Goal: Task Accomplishment & Management: Complete application form

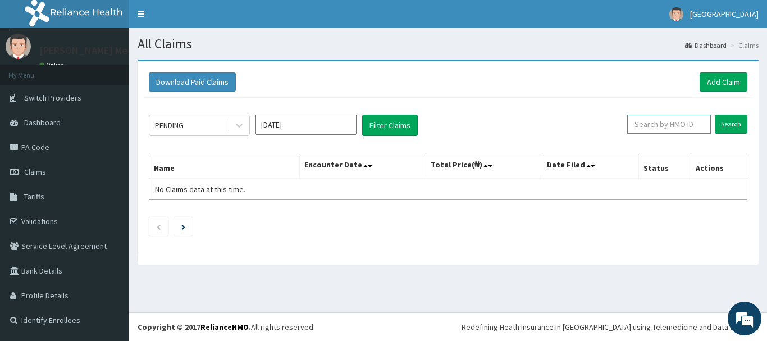
click at [655, 116] on input "text" at bounding box center [669, 124] width 84 height 19
paste input "PRN/10133/A"
type input "PRN/10133/A"
click at [715, 115] on input "Search" at bounding box center [731, 124] width 33 height 19
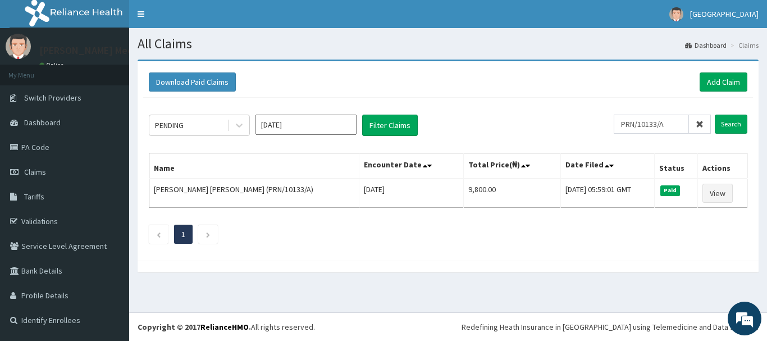
click at [700, 124] on icon at bounding box center [700, 124] width 8 height 8
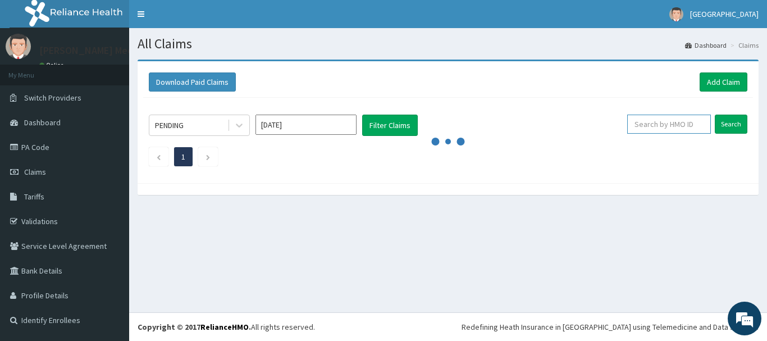
click at [700, 124] on input "text" at bounding box center [669, 124] width 84 height 19
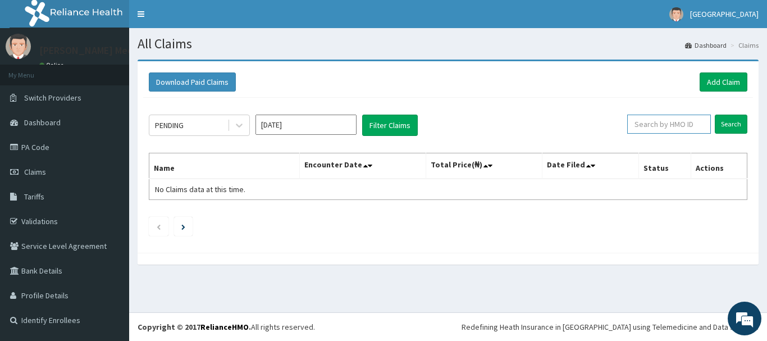
paste input "PRN/10244/A"
type input "PRN/10244/A"
click at [715, 115] on input "Search" at bounding box center [731, 124] width 33 height 19
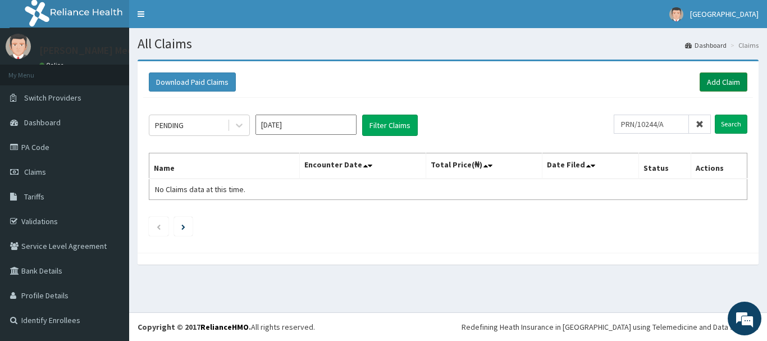
click at [721, 83] on link "Add Claim" at bounding box center [724, 81] width 48 height 19
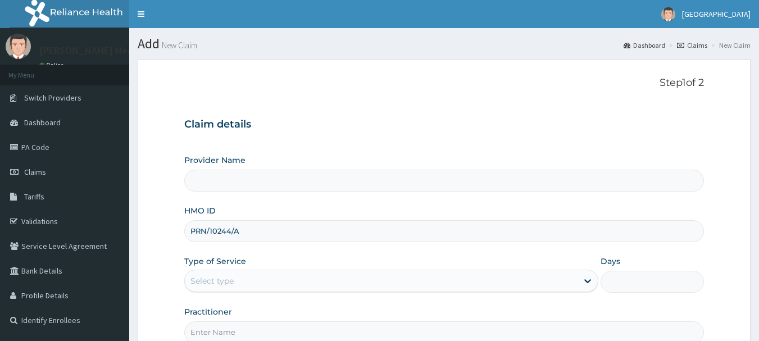
type input "[PERSON_NAME] Medical Diagnostic Center"
type input "PRN/10244/A"
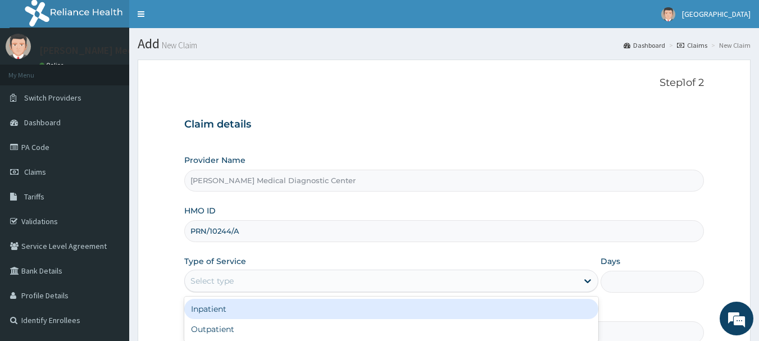
click at [223, 286] on div "Select type" at bounding box center [211, 280] width 43 height 11
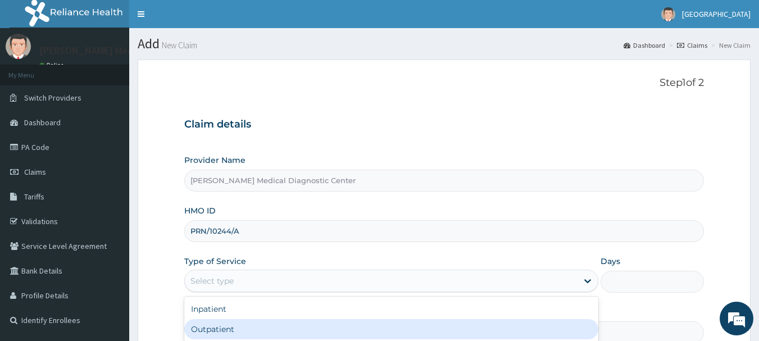
click at [231, 330] on div "Outpatient" at bounding box center [391, 329] width 414 height 20
type input "1"
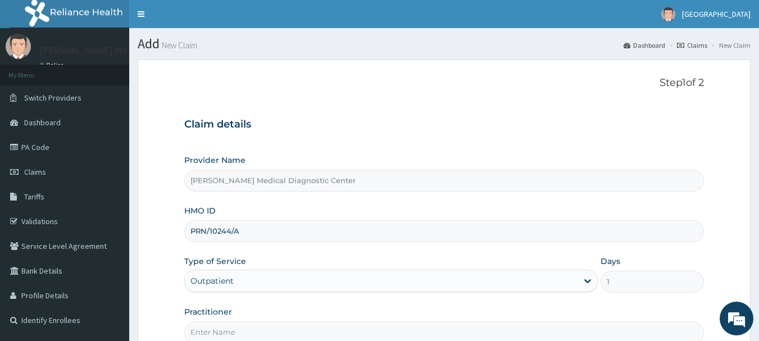
click at [231, 330] on input "Practitioner" at bounding box center [444, 332] width 520 height 22
type input "[DEMOGRAPHIC_DATA]"
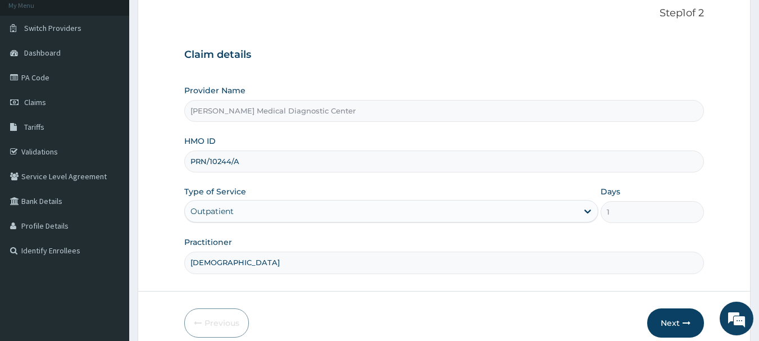
scroll to position [104, 0]
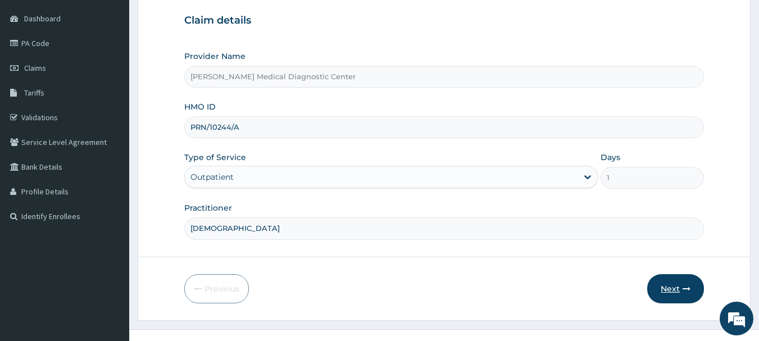
click at [683, 296] on button "Next" at bounding box center [675, 288] width 57 height 29
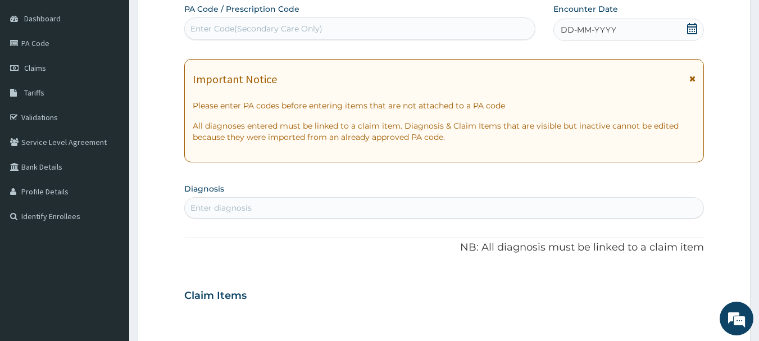
scroll to position [0, 0]
click at [409, 28] on div "Enter Code(Secondary Care Only)" at bounding box center [360, 29] width 351 height 18
paste input "PA/F420DB"
type input "PA/F420DB"
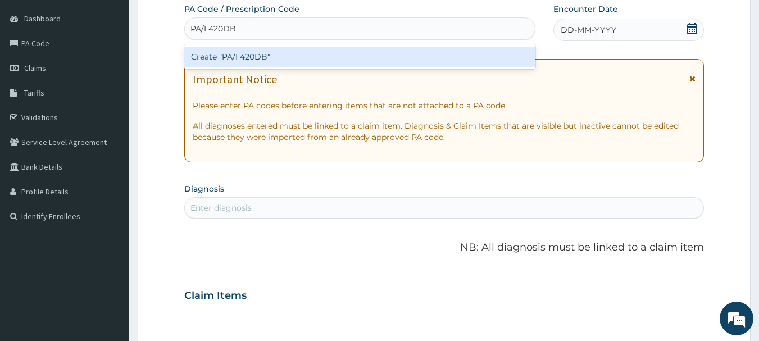
click at [400, 54] on div "Create "PA/F420DB"" at bounding box center [360, 57] width 352 height 20
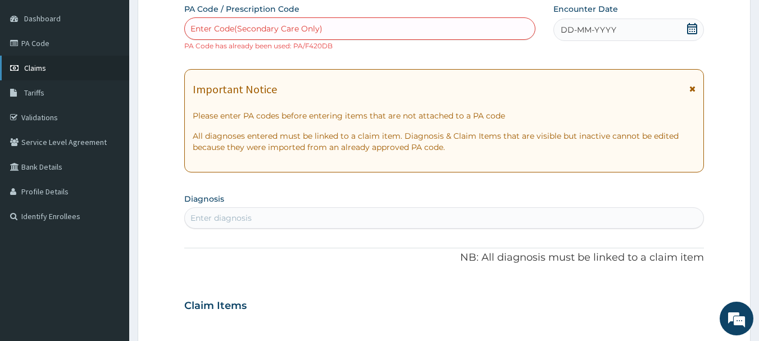
click at [45, 71] on span "Claims" at bounding box center [35, 68] width 22 height 10
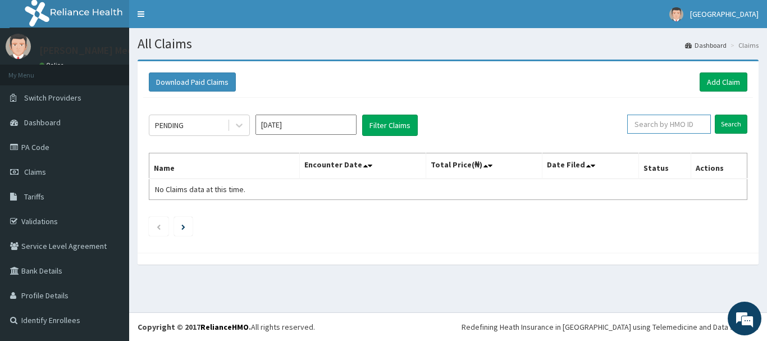
click at [676, 115] on input "text" at bounding box center [669, 124] width 84 height 19
paste input "PRN/10244/A"
type input "PRN/10244/A"
click at [715, 115] on input "Search" at bounding box center [731, 124] width 33 height 19
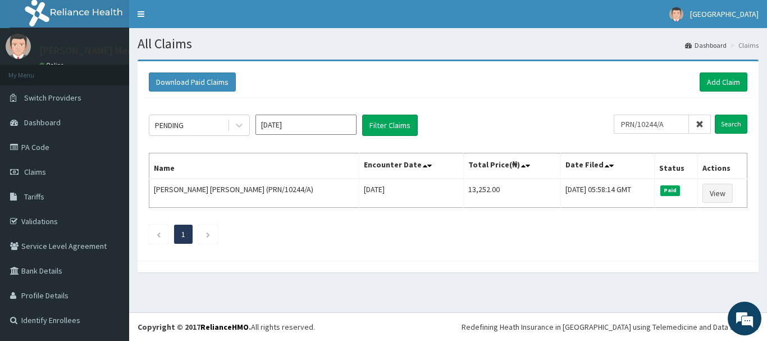
click at [703, 124] on icon at bounding box center [700, 124] width 8 height 8
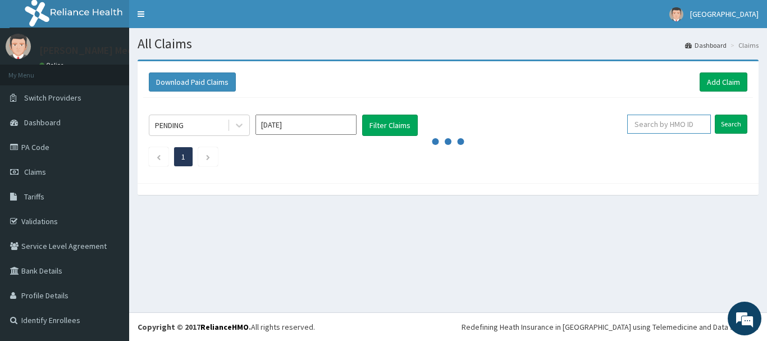
click at [675, 126] on input "text" at bounding box center [669, 124] width 84 height 19
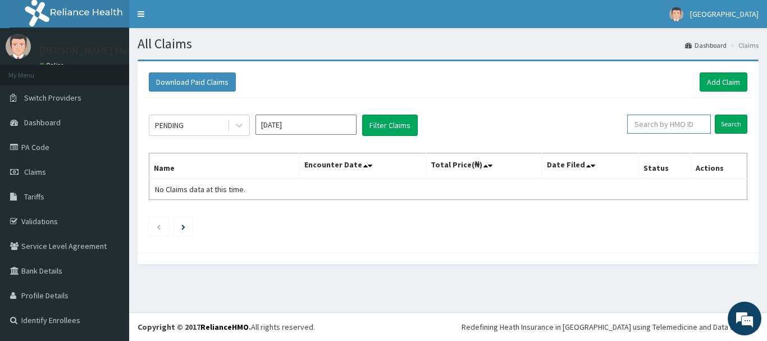
paste input "QLR/10012/A"
type input "QLR/10012/A"
click at [715, 115] on input "Search" at bounding box center [731, 124] width 33 height 19
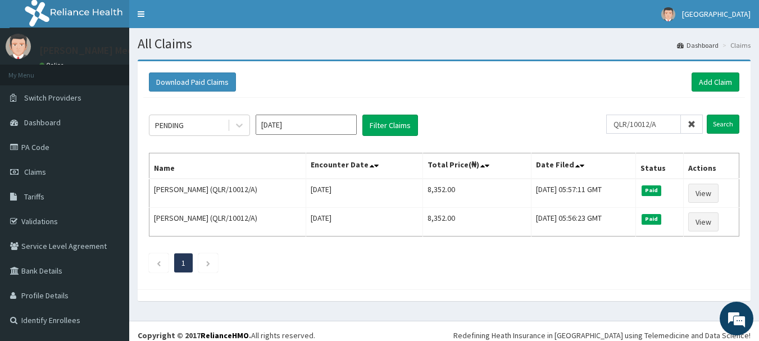
click at [695, 122] on icon at bounding box center [692, 124] width 8 height 8
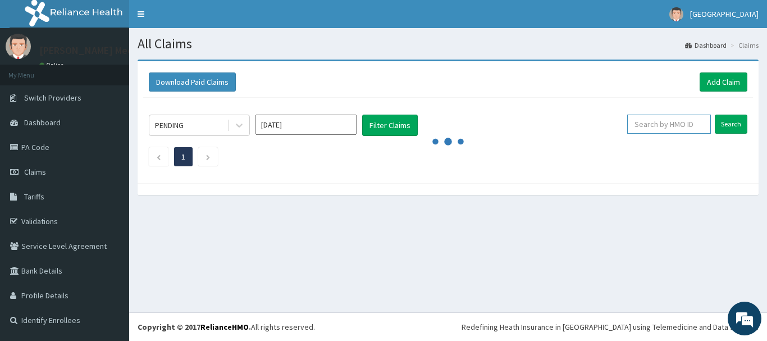
click at [695, 122] on input "text" at bounding box center [669, 124] width 84 height 19
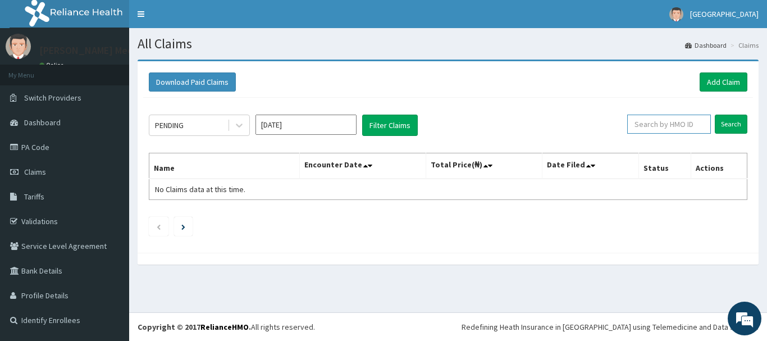
paste input "PRS/10214/A"
type input "PRS/10214/A"
click at [715, 115] on input "Search" at bounding box center [731, 124] width 33 height 19
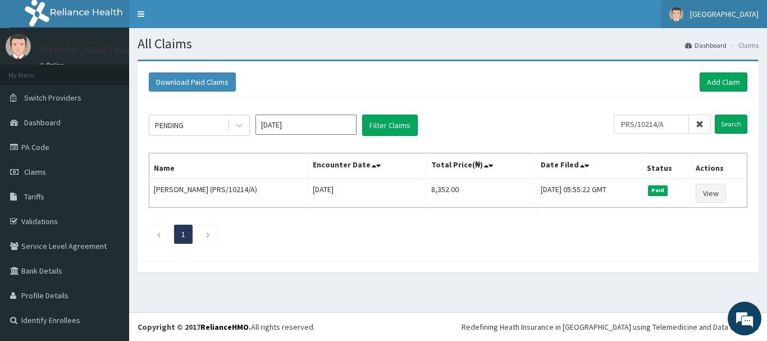
click at [723, 20] on link "[GEOGRAPHIC_DATA]" at bounding box center [714, 14] width 106 height 28
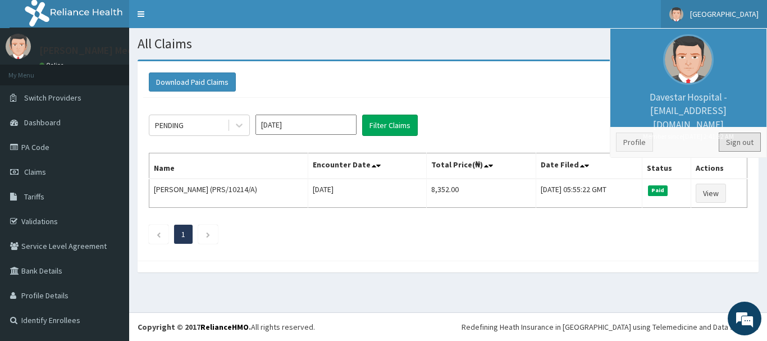
click at [746, 148] on link "Sign out" at bounding box center [740, 142] width 42 height 19
